Goal: Information Seeking & Learning: Find specific fact

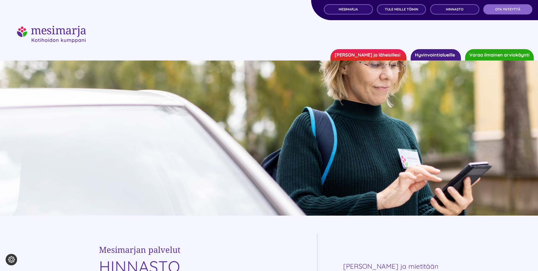
scroll to position [365, 0]
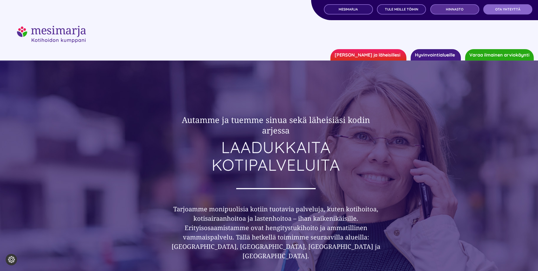
click at [263, 11] on link "Hinnasto" at bounding box center [455, 9] width 49 height 10
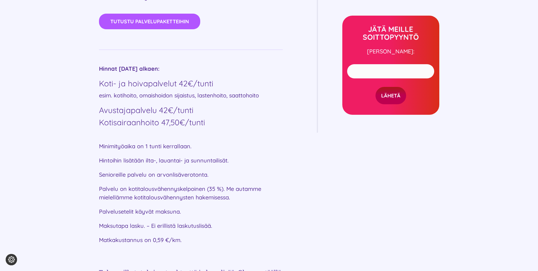
scroll to position [341, 0]
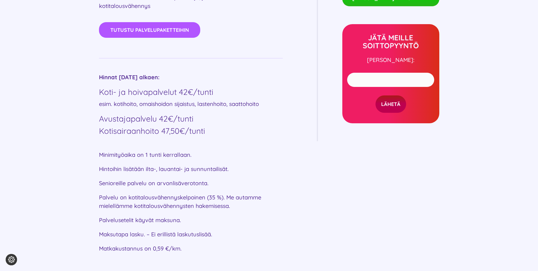
click at [180, 221] on p "Palvelusetelit käyvät maksuna." at bounding box center [191, 220] width 184 height 9
click at [65, 211] on div "Mesimarjan palvelut HINNASTO Palvelupaketit Kokosimme sinulle esimerkkipakettej…" at bounding box center [269, 86] width 538 height 423
click at [211, 131] on h4 "Kotisairaanhoito 47,50€/tunti" at bounding box center [191, 131] width 184 height 10
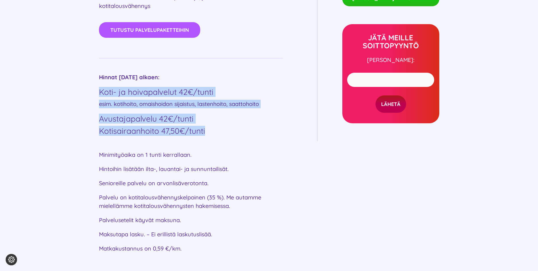
drag, startPoint x: 206, startPoint y: 133, endPoint x: 93, endPoint y: 87, distance: 122.2
click at [93, 87] on div "Mesimarjan palvelut HINNASTO Palvelupaketit Kokosimme sinulle esimerkkipakettej…" at bounding box center [269, 86] width 538 height 423
copy div "Koti- ja hoivapalvelut 42€/tunti esim. [PERSON_NAME], omaishoidon sijaistus, la…"
click at [211, 125] on div "Hinnat [DATE] alkaen: Koti- ja hoivapalvelut 42€/tunti esim. [PERSON_NAME], oma…" at bounding box center [191, 104] width 184 height 63
drag, startPoint x: 210, startPoint y: 133, endPoint x: 88, endPoint y: 93, distance: 128.4
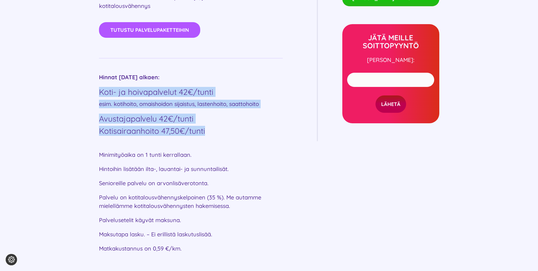
click at [88, 93] on div "Mesimarjan palvelut HINNASTO Palvelupaketit Kokosimme sinulle esimerkkipakettej…" at bounding box center [269, 86] width 538 height 423
copy div "Koti- ja hoivapalvelut 42€/tunti esim. [PERSON_NAME], omaishoidon sijaistus, la…"
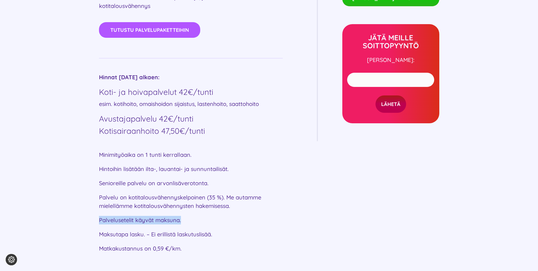
drag, startPoint x: 182, startPoint y: 222, endPoint x: 77, endPoint y: 222, distance: 104.7
click at [77, 222] on div "Mesimarjan palvelut HINNASTO Palvelupaketit Kokosimme sinulle esimerkkipakettej…" at bounding box center [269, 86] width 538 height 423
copy p "Palvelusetelit käyvät maksuna."
